Goal: Obtain resource: Obtain resource

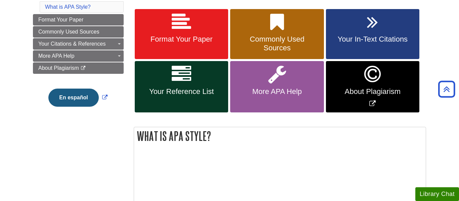
scroll to position [86, 0]
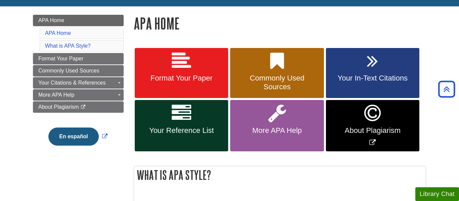
click at [117, 31] on li "APA Home" at bounding box center [82, 33] width 84 height 11
click at [57, 34] on link "APA Home" at bounding box center [58, 33] width 26 height 6
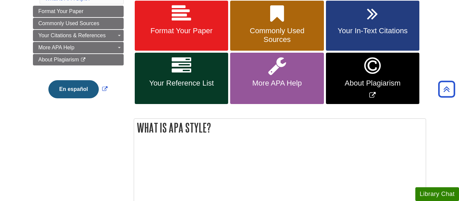
scroll to position [115, 0]
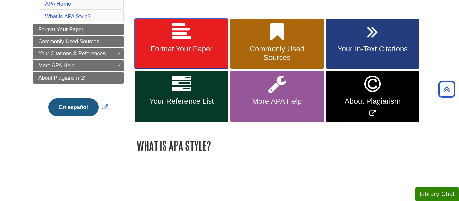
click at [172, 41] on icon at bounding box center [181, 31] width 19 height 19
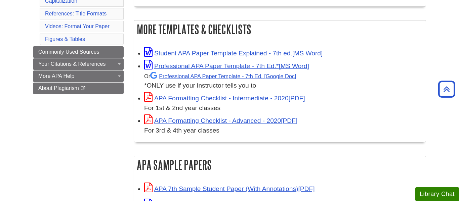
scroll to position [181, 0]
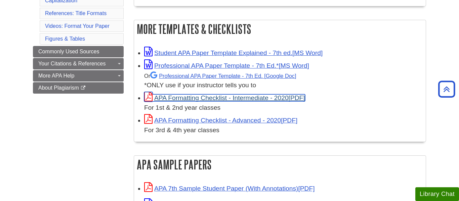
click at [204, 97] on link "APA Formatting Checklist - Intermediate - 2020" at bounding box center [224, 97] width 161 height 7
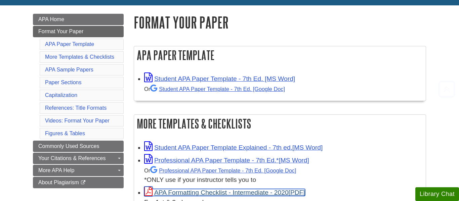
scroll to position [100, 0]
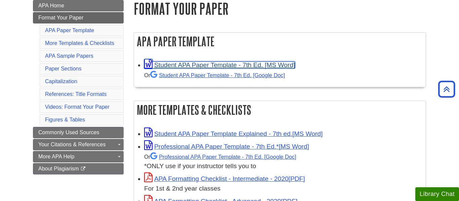
click at [250, 65] on link "Student APA Paper Template - 7th Ed. [MS Word]" at bounding box center [219, 64] width 151 height 7
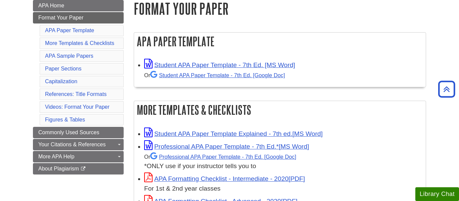
click at [176, 79] on div "Or Student APA Paper Template - 7th Ed. [Google Doc]" at bounding box center [283, 75] width 278 height 10
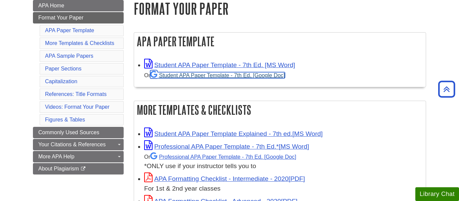
click at [176, 76] on link "Student APA Paper Template - 7th Ed. [Google Doc]" at bounding box center [217, 75] width 135 height 6
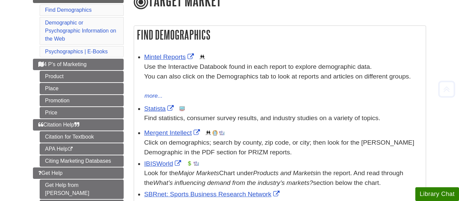
scroll to position [97, 0]
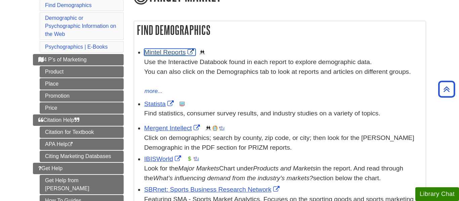
click at [157, 50] on link "Mintel Reports" at bounding box center [169, 52] width 51 height 7
click at [159, 103] on link "Statista" at bounding box center [159, 103] width 31 height 7
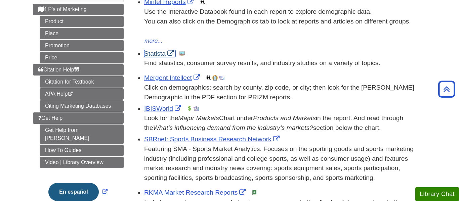
scroll to position [148, 0]
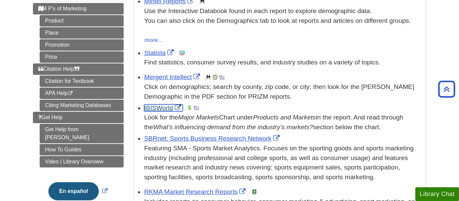
click at [163, 110] on link "IBISWorld" at bounding box center [163, 107] width 39 height 7
